Goal: Obtain resource: Download file/media

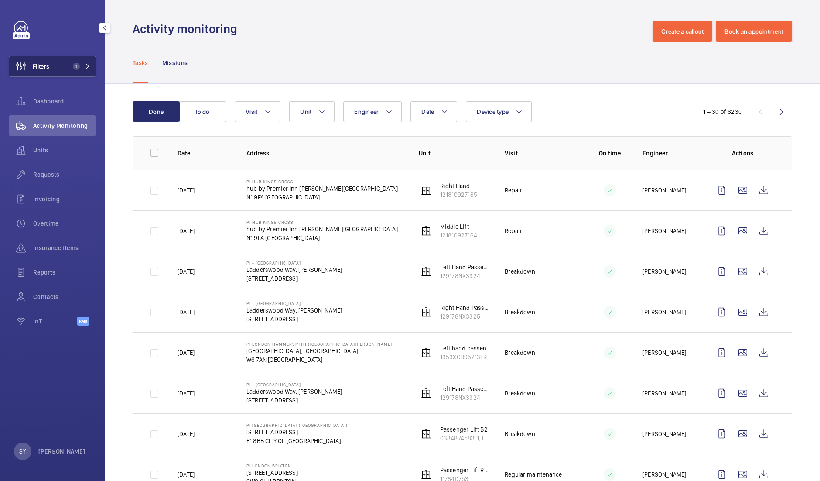
click at [77, 63] on span "1" at bounding box center [76, 66] width 7 height 7
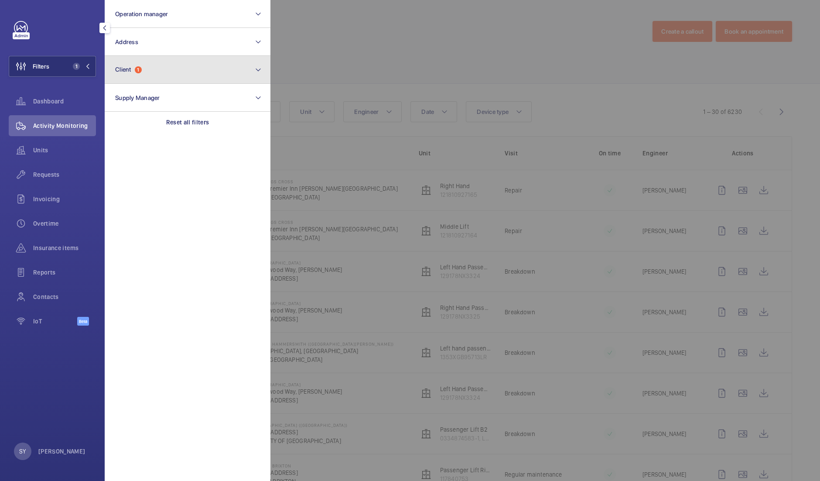
click at [171, 65] on button "Client 1" at bounding box center [188, 70] width 166 height 28
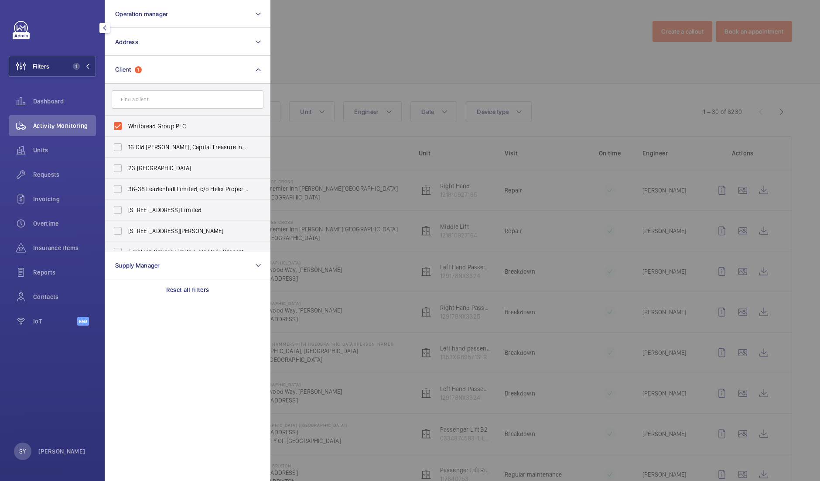
click at [168, 125] on span "Whitbread Group PLC" at bounding box center [188, 126] width 120 height 9
click at [127, 125] on input "Whitbread Group PLC" at bounding box center [117, 125] width 17 height 17
checkbox input "false"
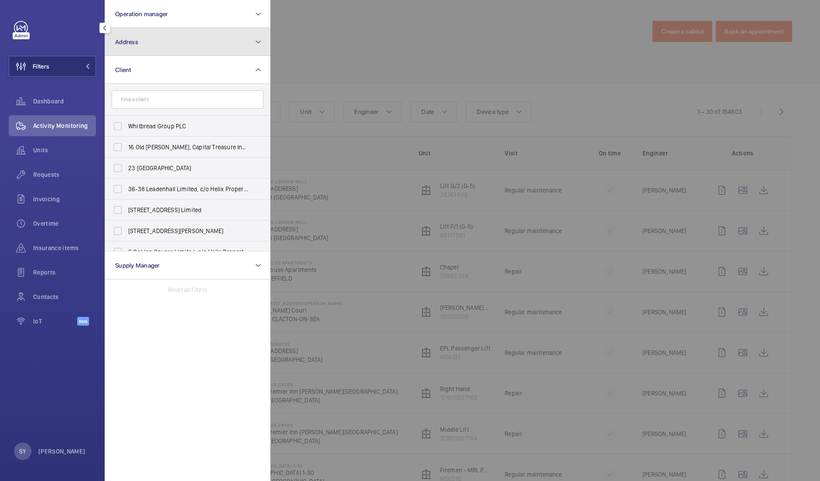
click at [183, 35] on button "Address" at bounding box center [188, 42] width 166 height 28
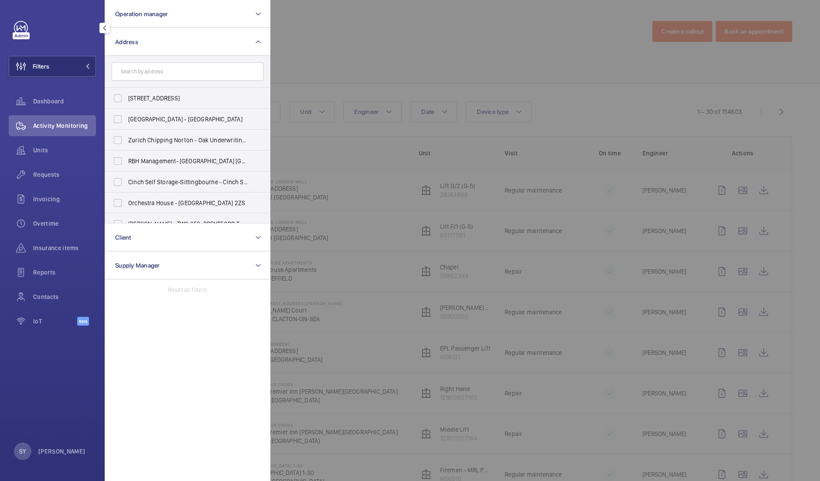
click at [164, 76] on input "text" at bounding box center [188, 71] width 152 height 18
click at [353, 49] on div at bounding box center [681, 240] width 820 height 481
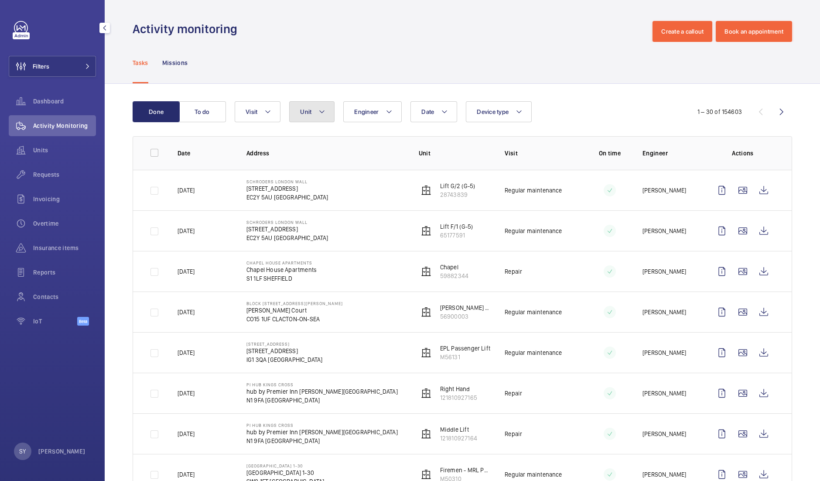
click at [325, 110] on mat-icon at bounding box center [322, 111] width 7 height 10
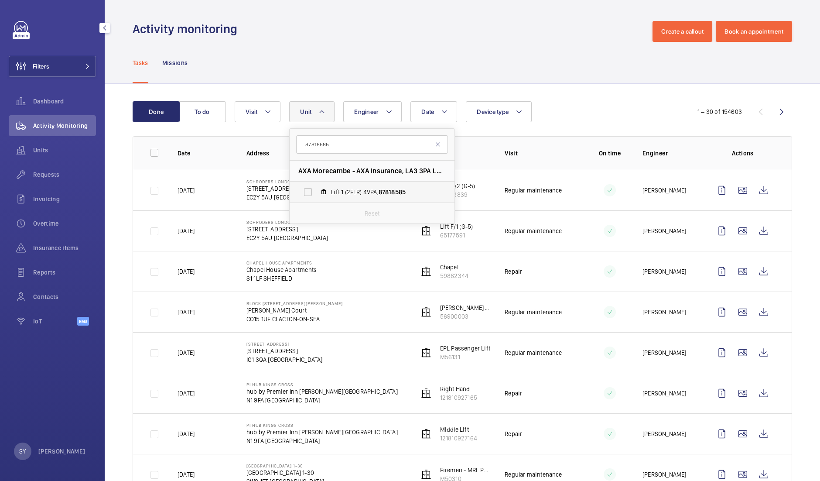
type input "87818585"
click at [376, 186] on label "Lift 1 (2FLR) 4VPA, 87818585" at bounding box center [365, 192] width 151 height 21
click at [317, 186] on input "Lift 1 (2FLR) 4VPA, 87818585" at bounding box center [307, 191] width 17 height 17
checkbox input "true"
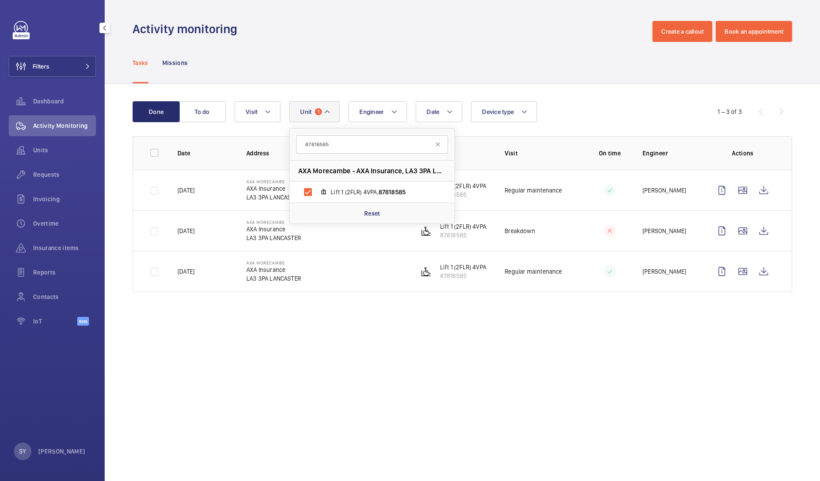
click at [579, 107] on div "Date Engineer Unit 1 87818585 AXA Morecambe - AXA Insurance, LA3 3PA LANCASTER …" at bounding box center [461, 111] width 453 height 21
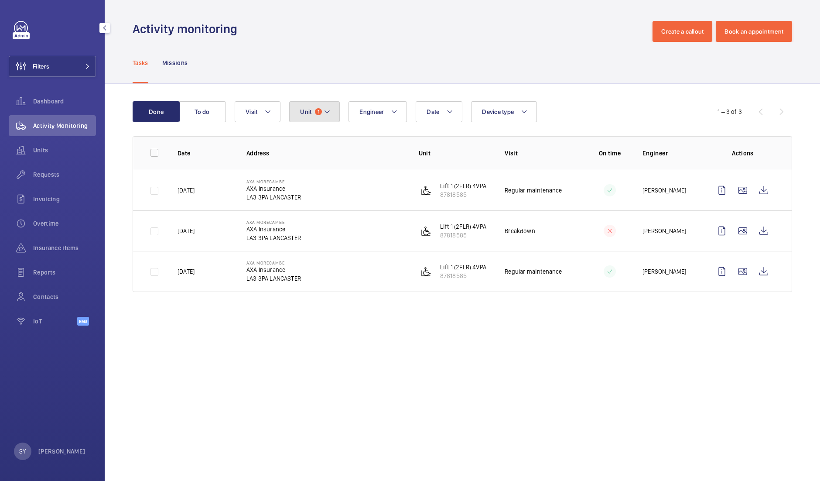
click at [334, 113] on button "Unit 1" at bounding box center [314, 111] width 51 height 21
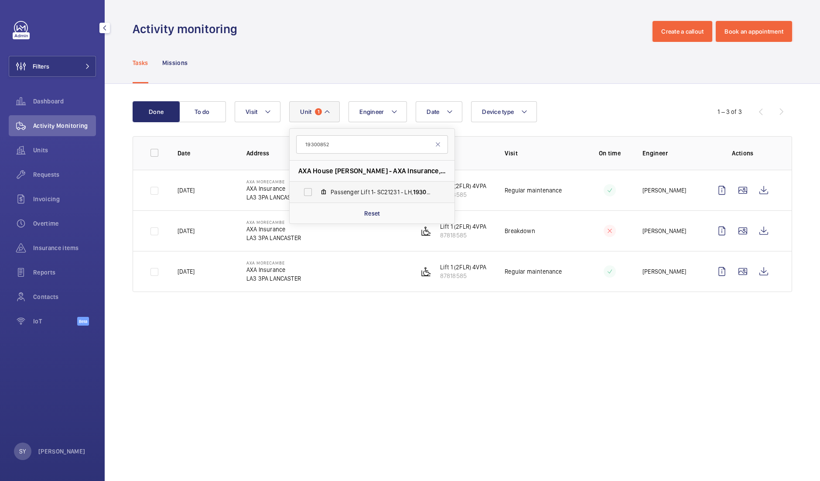
type input "19300852"
click at [359, 191] on span "Passenger Lift 1- SC21231 - LH, 19300852" at bounding box center [381, 192] width 101 height 9
click at [317, 191] on input "Passenger Lift 1- SC21231 - LH, 19300852" at bounding box center [307, 191] width 17 height 17
checkbox input "true"
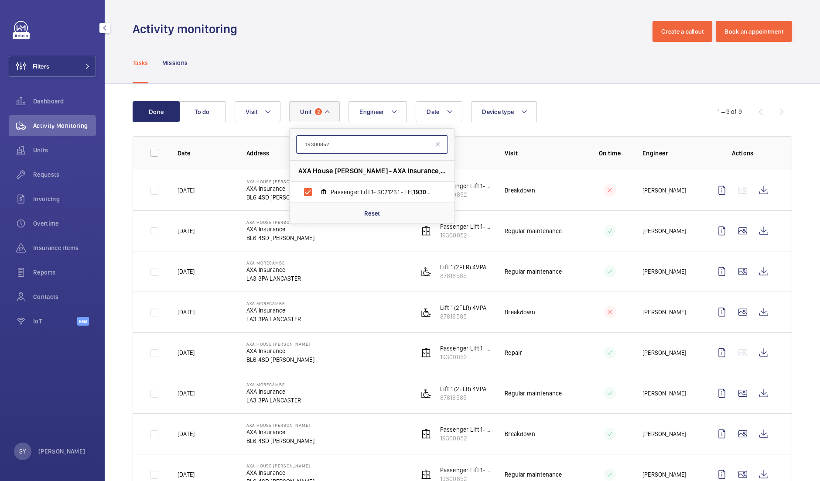
click at [376, 142] on input "19300852" at bounding box center [372, 144] width 152 height 18
paste input "92402210"
type input "92402210"
click at [374, 182] on label "Passenger Lift2 - SC21232 RH, 92402210" at bounding box center [365, 192] width 151 height 21
click at [317, 183] on input "Passenger Lift2 - SC21232 RH, 92402210" at bounding box center [307, 191] width 17 height 17
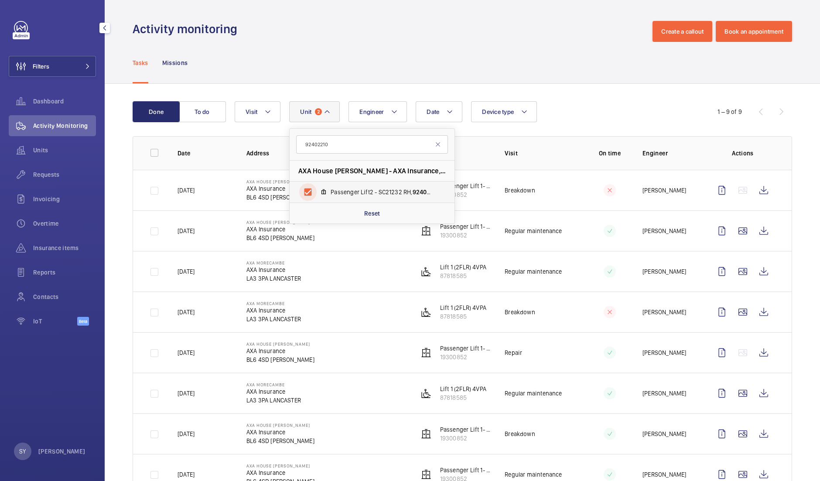
checkbox input "true"
click at [587, 90] on div "Done To do Date Engineer Unit 3 92402210 AXA House [GEOGRAPHIC_DATA] - AXA Insu…" at bounding box center [463, 401] width 716 height 635
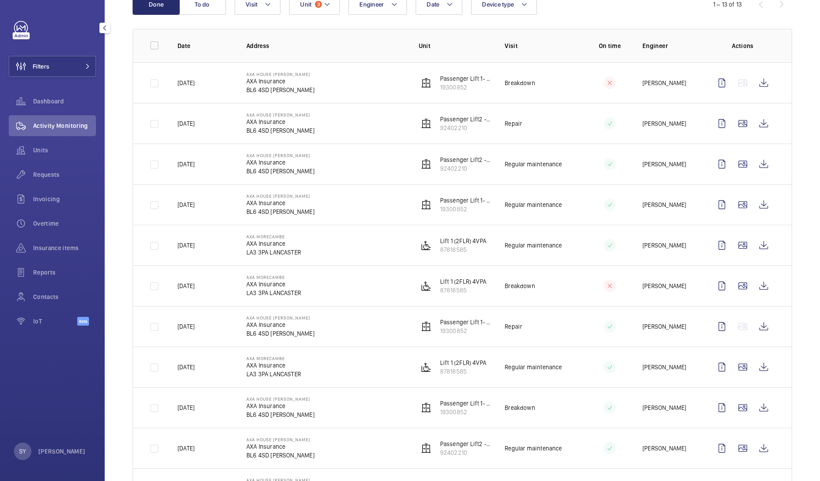
scroll to position [117, 0]
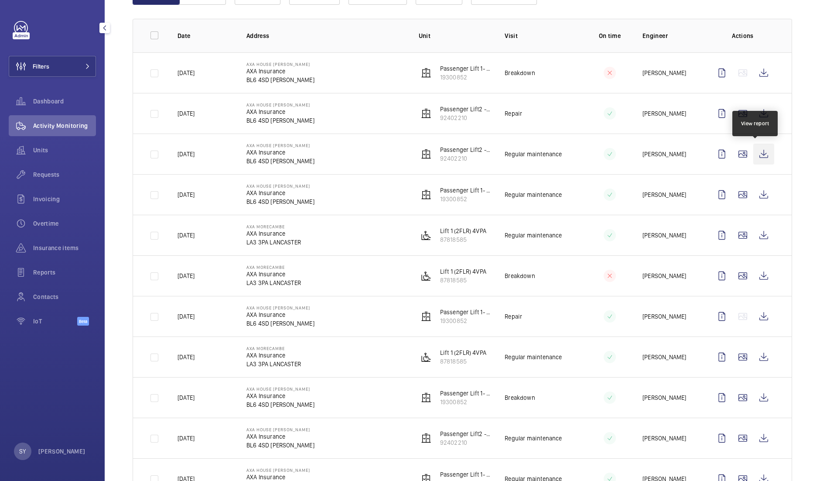
click at [755, 154] on wm-front-icon-button at bounding box center [764, 154] width 21 height 21
click at [754, 231] on wm-front-icon-button at bounding box center [764, 235] width 21 height 21
click at [804, 83] on div "Done To do Date Engineer Unit 3 Device type Visit 1 – 13 of 13 Date Address Uni…" at bounding box center [463, 283] width 716 height 635
click at [754, 189] on wm-front-icon-button at bounding box center [764, 194] width 21 height 21
